Goal: Task Accomplishment & Management: Manage account settings

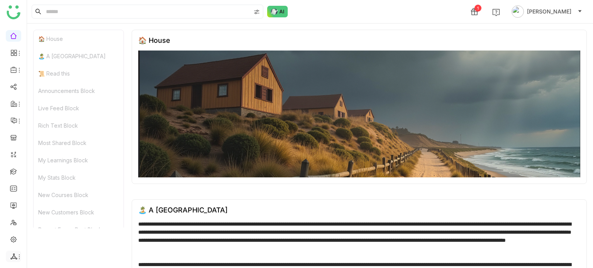
click at [17, 258] on icon at bounding box center [19, 257] width 6 height 6
click at [61, 211] on link "List" at bounding box center [55, 213] width 53 height 5
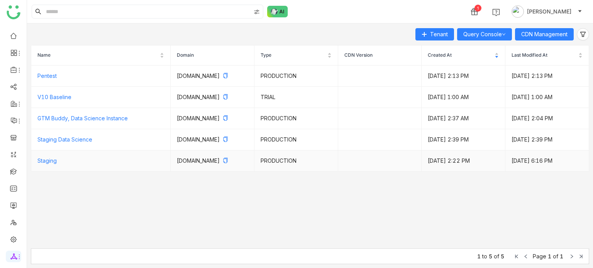
click at [134, 172] on td "Staging" at bounding box center [100, 161] width 139 height 21
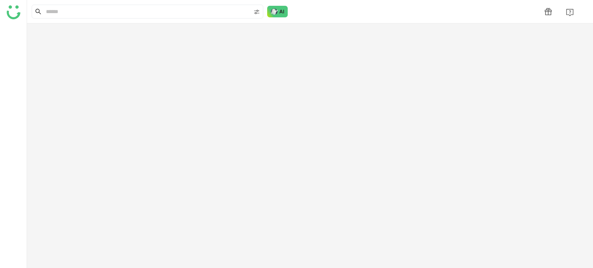
click at [259, 69] on div at bounding box center [310, 146] width 566 height 245
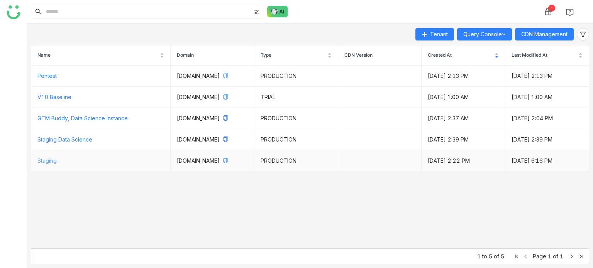
click at [56, 164] on link "Staging" at bounding box center [46, 160] width 19 height 7
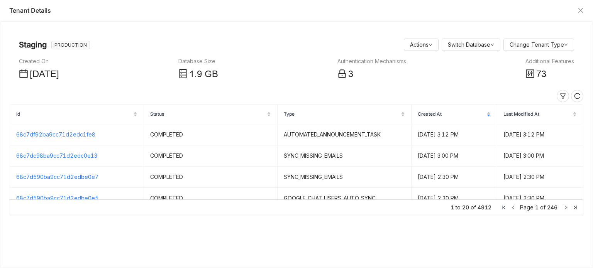
click at [540, 74] on span "73" at bounding box center [541, 74] width 10 height 10
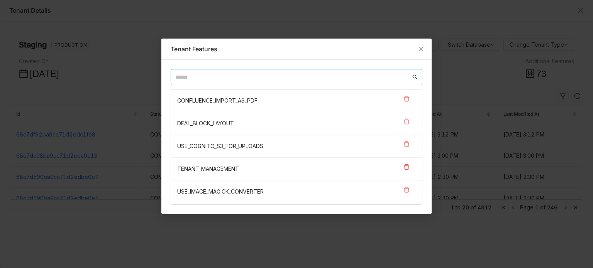
click at [275, 83] on nz-input-group at bounding box center [297, 77] width 252 height 16
click at [278, 78] on input "text" at bounding box center [292, 77] width 235 height 8
type input "*"
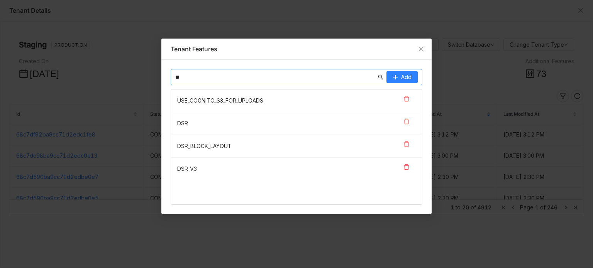
type input "*"
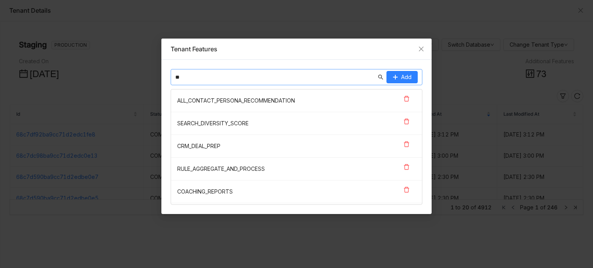
type input "*"
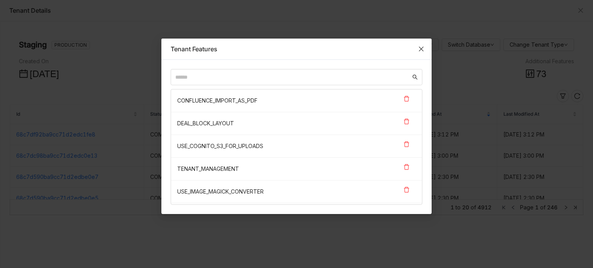
click at [416, 43] on span "Close" at bounding box center [421, 49] width 21 height 21
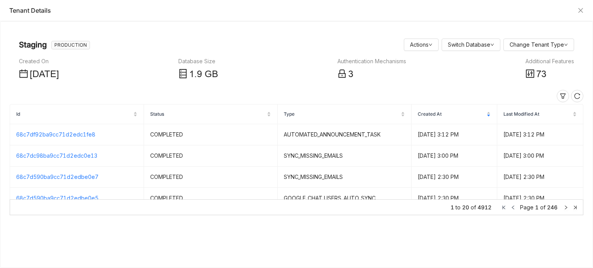
click at [531, 68] on span at bounding box center [529, 74] width 9 height 15
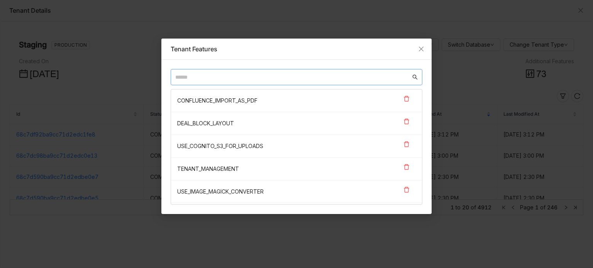
click at [224, 75] on input "text" at bounding box center [292, 77] width 235 height 8
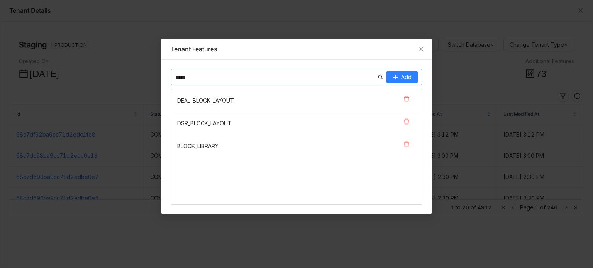
type input "*****"
drag, startPoint x: 220, startPoint y: 147, endPoint x: 176, endPoint y: 147, distance: 44.8
click at [176, 147] on nz-list-item "BLOCK_LIBRARY" at bounding box center [296, 146] width 251 height 22
click at [424, 46] on span "Close" at bounding box center [421, 49] width 21 height 21
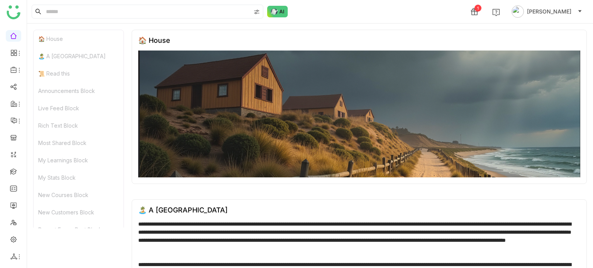
click at [20, 251] on ul at bounding box center [13, 146] width 27 height 243
click at [17, 256] on icon at bounding box center [19, 257] width 6 height 6
click at [54, 211] on link "List" at bounding box center [55, 213] width 53 height 5
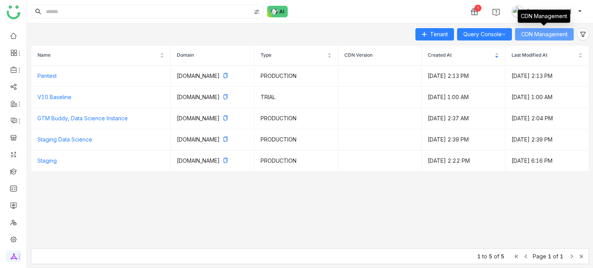
click at [555, 31] on span "CDN Management" at bounding box center [544, 34] width 46 height 8
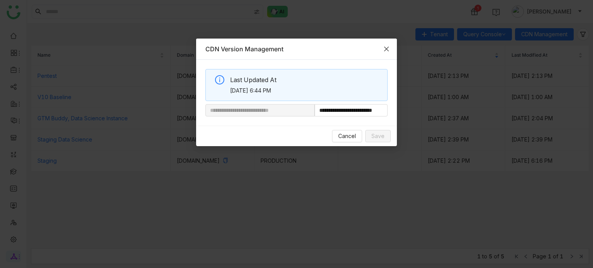
click at [389, 48] on span "Close" at bounding box center [386, 49] width 21 height 21
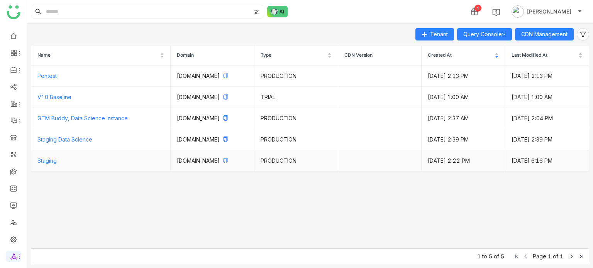
click at [207, 163] on td "staging.gtmdev.xyz" at bounding box center [213, 161] width 84 height 21
click at [64, 172] on td "Staging" at bounding box center [100, 161] width 139 height 21
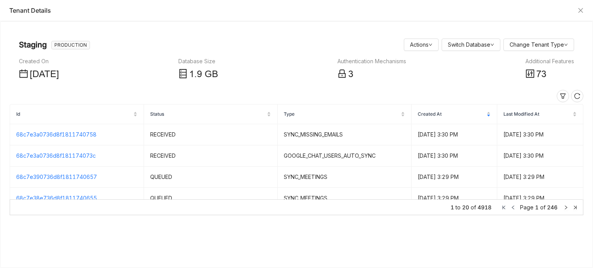
click at [535, 77] on div "73" at bounding box center [549, 74] width 49 height 15
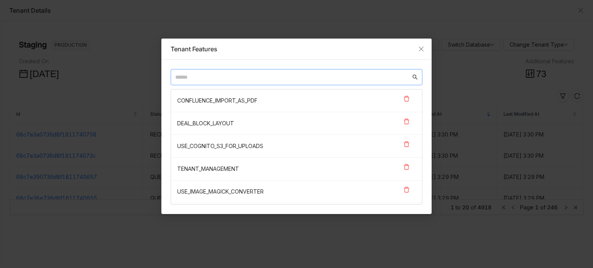
click at [208, 84] on nz-input-group at bounding box center [297, 77] width 252 height 16
click at [215, 78] on input "text" at bounding box center [292, 77] width 235 height 8
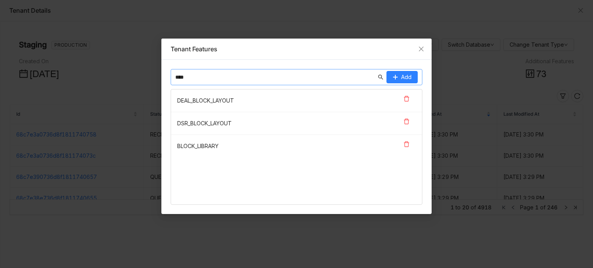
type input "****"
drag, startPoint x: 226, startPoint y: 147, endPoint x: 178, endPoint y: 147, distance: 48.2
click at [178, 147] on nz-list-item "BLOCK_LIBRARY" at bounding box center [296, 146] width 251 height 22
copy nz-list-item "BLOCK_LIBRARY"
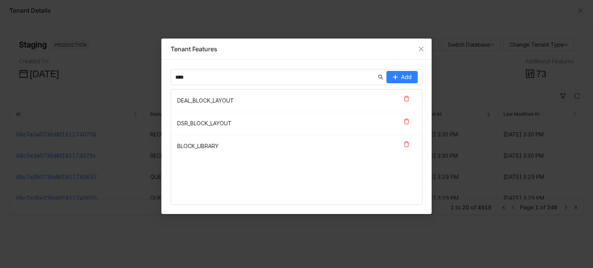
click at [242, 141] on nz-list-item "BLOCK_LIBRARY" at bounding box center [296, 146] width 251 height 22
drag, startPoint x: 224, startPoint y: 145, endPoint x: 173, endPoint y: 147, distance: 51.0
click at [173, 147] on nz-list-item "BLOCK_LIBRARY" at bounding box center [296, 146] width 251 height 22
copy nz-list-item "BLOCK_LIBRARY"
click at [233, 145] on nz-list-item "BLOCK_LIBRARY" at bounding box center [296, 146] width 251 height 22
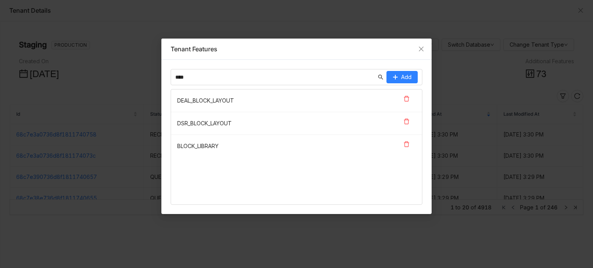
drag, startPoint x: 231, startPoint y: 145, endPoint x: 178, endPoint y: 145, distance: 53.3
click at [178, 145] on nz-list-item "BLOCK_LIBRARY" at bounding box center [296, 146] width 251 height 22
copy nz-list-item "BLOCK_LIBRARY"
click at [228, 145] on nz-list-item "BLOCK_LIBRARY" at bounding box center [296, 146] width 251 height 22
drag, startPoint x: 220, startPoint y: 144, endPoint x: 174, endPoint y: 145, distance: 45.9
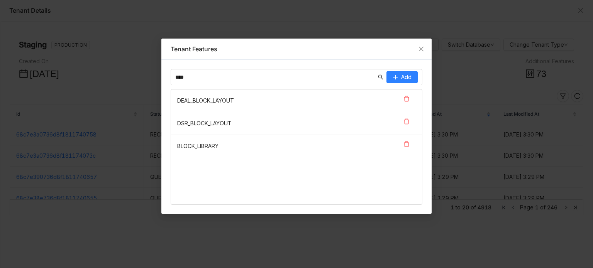
click at [174, 145] on nz-list-item "BLOCK_LIBRARY" at bounding box center [296, 146] width 251 height 22
copy nz-list-item "BLOCK_LIBRARY"
click at [409, 142] on icon at bounding box center [406, 144] width 6 height 6
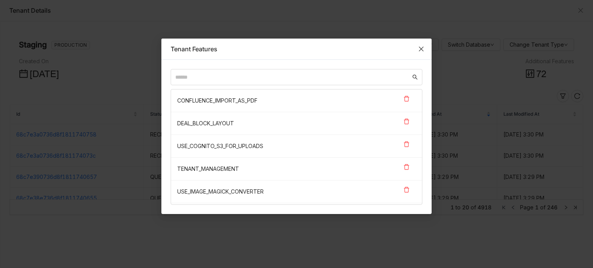
click at [421, 47] on icon "Close" at bounding box center [421, 49] width 6 height 6
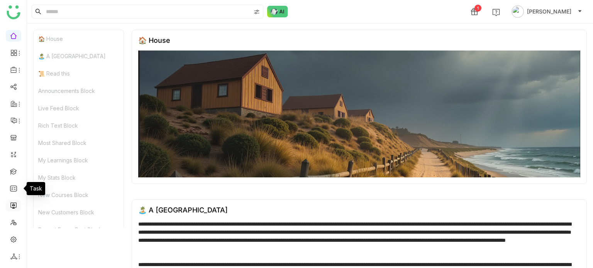
click at [13, 203] on link at bounding box center [13, 205] width 7 height 7
click at [10, 208] on link at bounding box center [13, 205] width 7 height 7
click at [11, 208] on link at bounding box center [13, 205] width 7 height 7
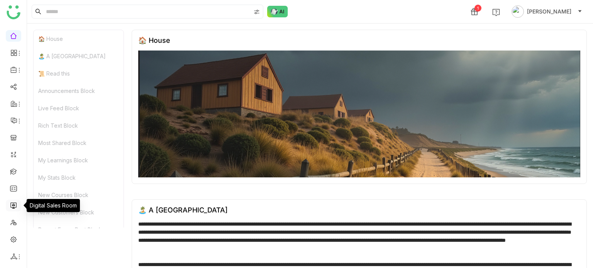
click at [11, 208] on link at bounding box center [13, 205] width 7 height 7
click at [14, 208] on link at bounding box center [13, 205] width 7 height 7
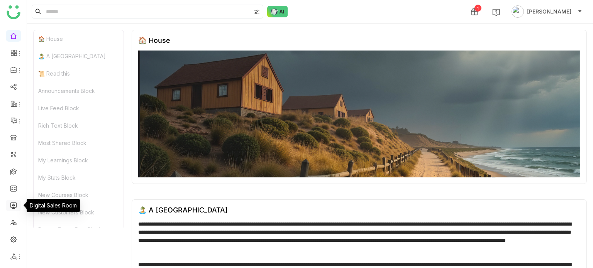
click at [12, 204] on link at bounding box center [13, 205] width 7 height 7
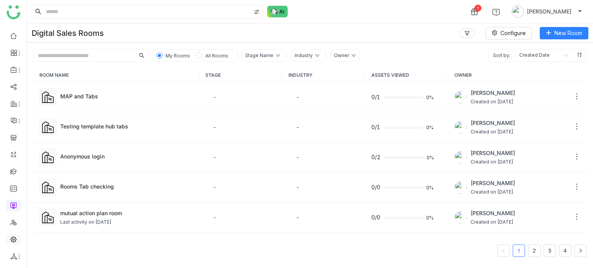
click at [13, 242] on link at bounding box center [13, 239] width 7 height 7
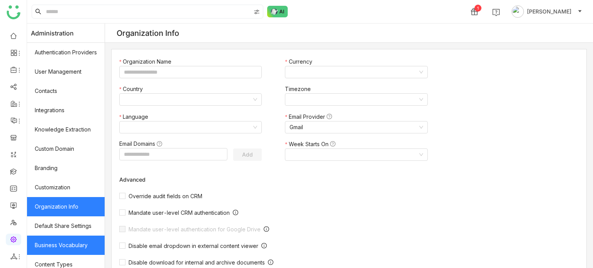
type input "*******"
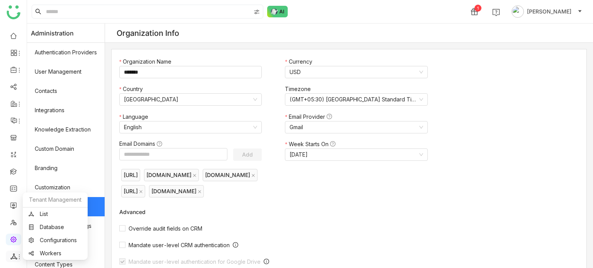
click at [13, 257] on span at bounding box center [13, 257] width 4 height 0
click at [43, 215] on link "List" at bounding box center [55, 213] width 53 height 5
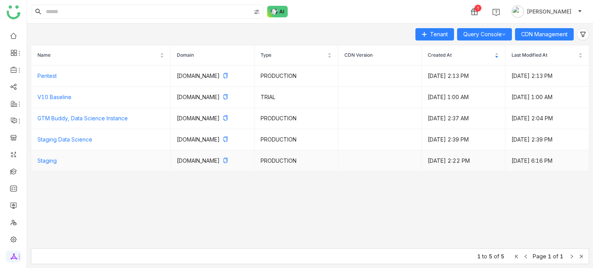
click at [137, 169] on td "Staging" at bounding box center [100, 161] width 139 height 21
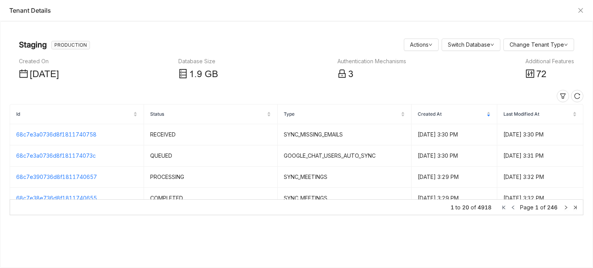
click at [548, 71] on div "72" at bounding box center [549, 74] width 49 height 15
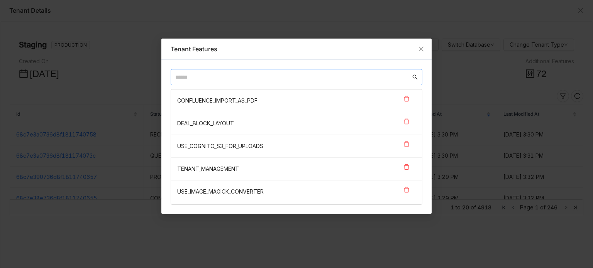
click at [233, 75] on input "text" at bounding box center [292, 77] width 235 height 8
paste input "**********"
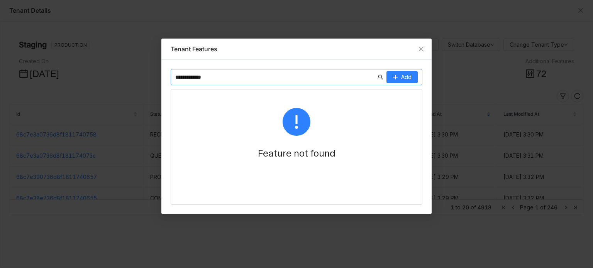
type input "**********"
click at [401, 76] on button "Add" at bounding box center [401, 77] width 31 height 12
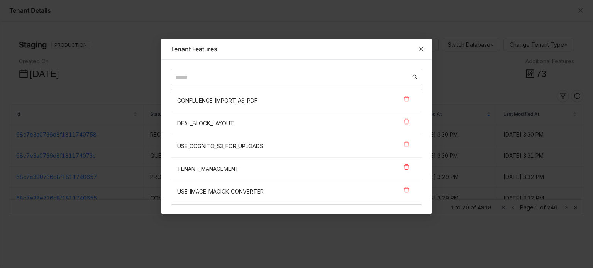
click at [421, 47] on icon "Close" at bounding box center [421, 49] width 6 height 6
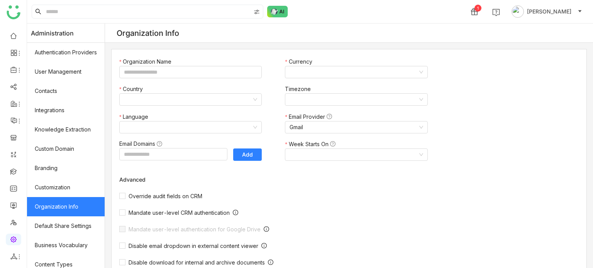
type input "*******"
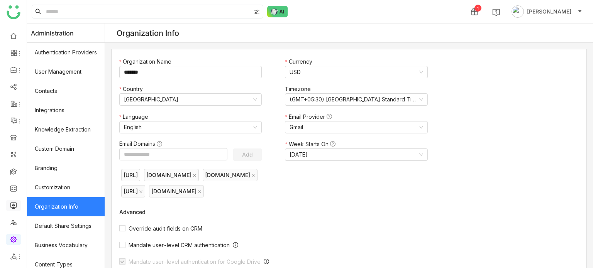
click at [14, 205] on link at bounding box center [13, 205] width 7 height 7
